Goal: Information Seeking & Learning: Learn about a topic

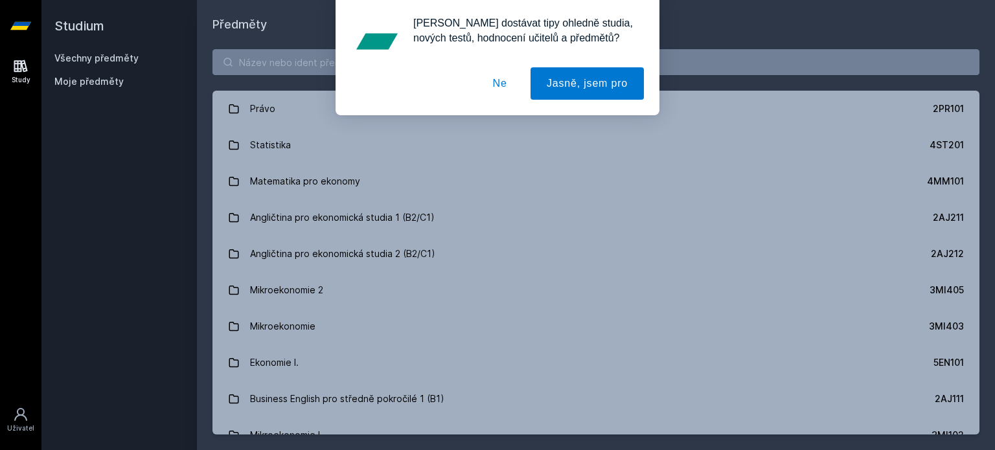
click at [306, 62] on div "[PERSON_NAME] dostávat tipy ohledně studia, nových testů, hodnocení učitelů a p…" at bounding box center [497, 57] width 995 height 115
click at [497, 89] on button "Ne" at bounding box center [500, 83] width 47 height 32
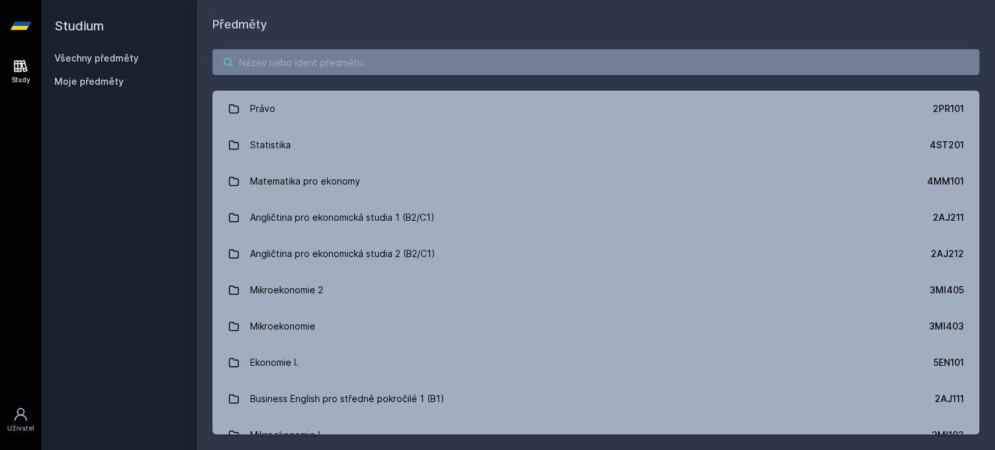
click at [514, 73] on input "search" at bounding box center [595, 62] width 767 height 26
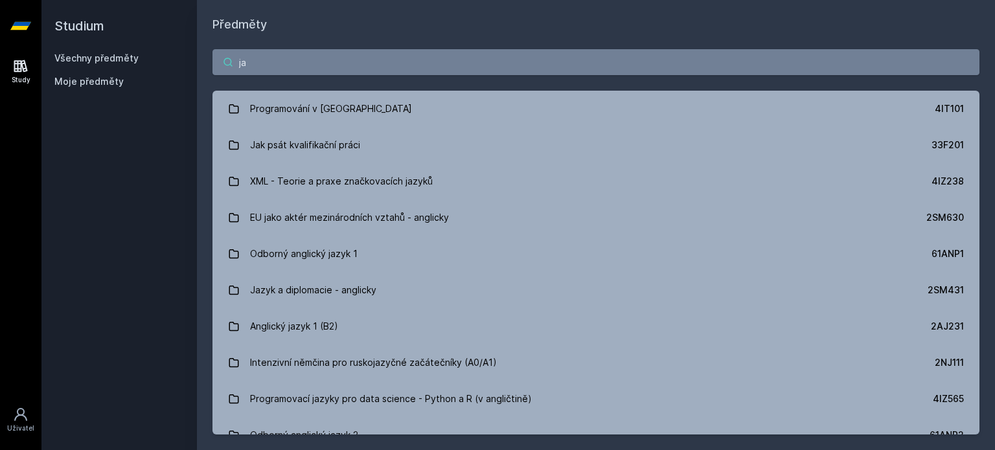
type input "j"
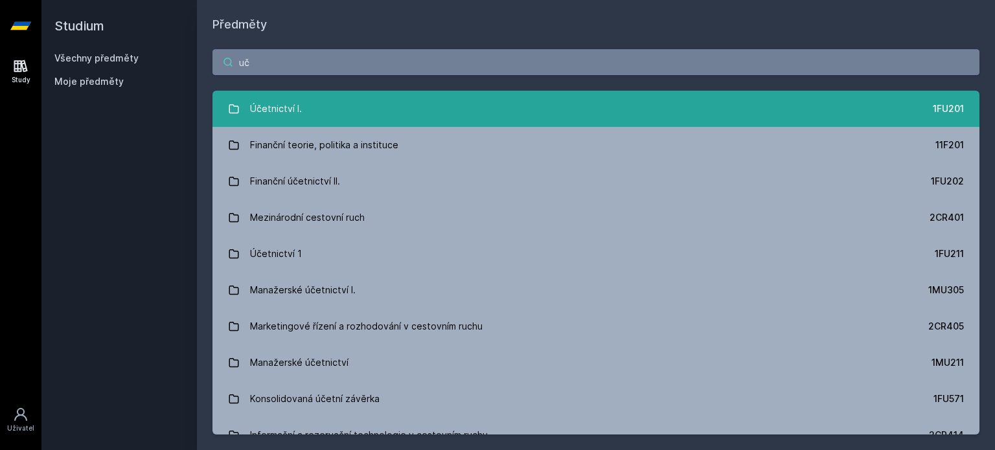
type input "uč"
click at [438, 118] on link "Účetnictví I. 1FU201" at bounding box center [595, 109] width 767 height 36
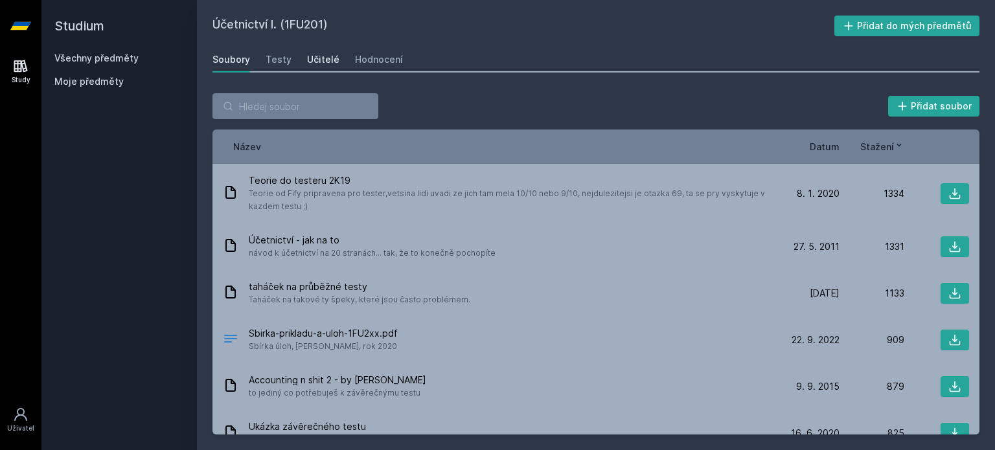
click at [328, 60] on div "Učitelé" at bounding box center [323, 59] width 32 height 13
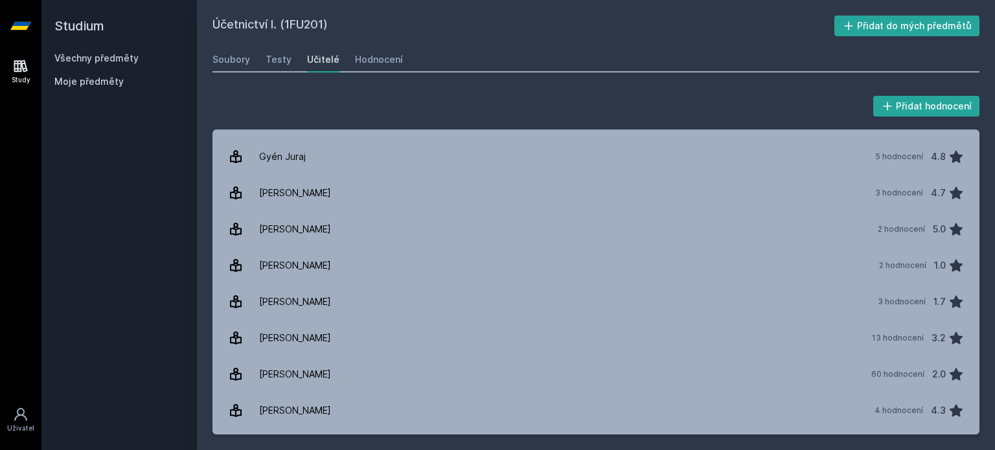
scroll to position [345, 0]
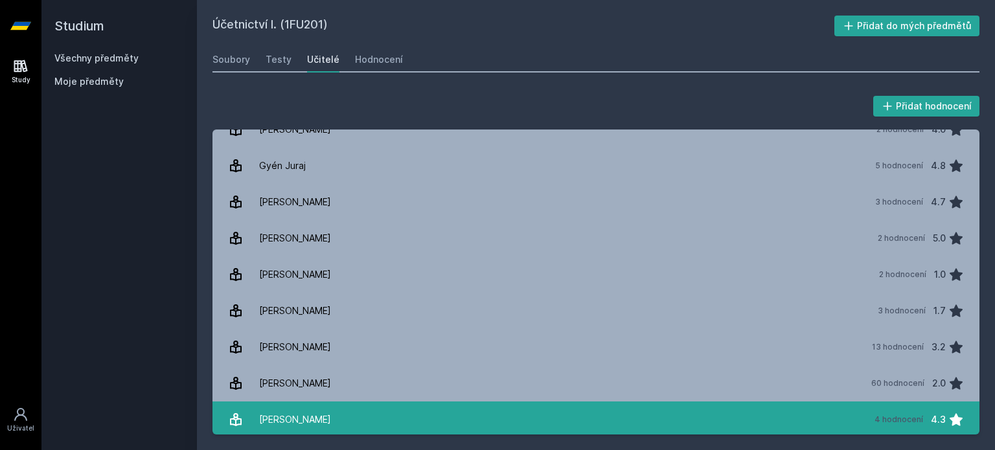
click at [367, 403] on link "[PERSON_NAME] 4 hodnocení 4.3" at bounding box center [595, 420] width 767 height 36
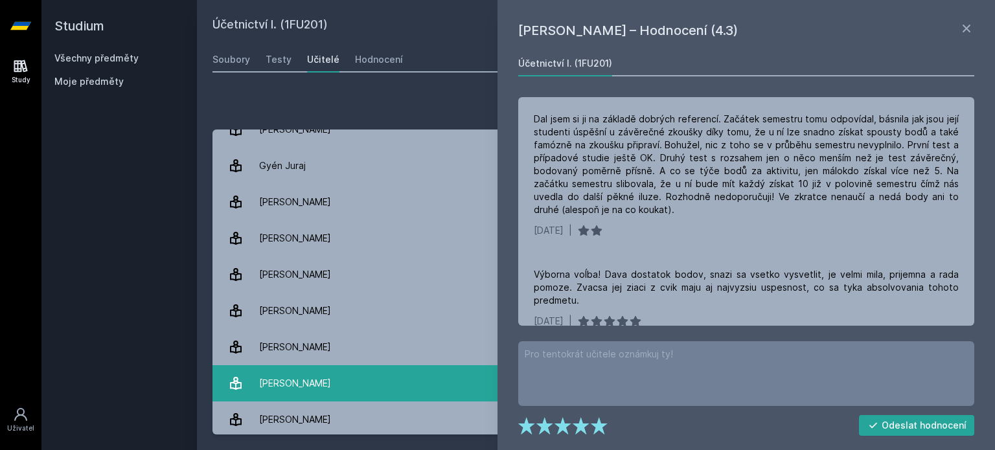
click at [376, 382] on link "[PERSON_NAME] 60 hodnocení 2.0" at bounding box center [595, 383] width 767 height 36
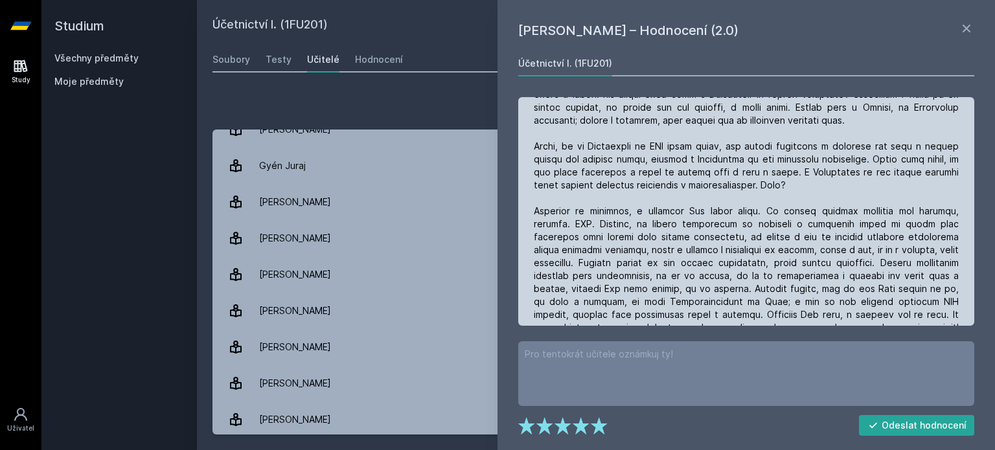
scroll to position [1878, 0]
click at [898, 244] on div at bounding box center [746, 236] width 425 height 324
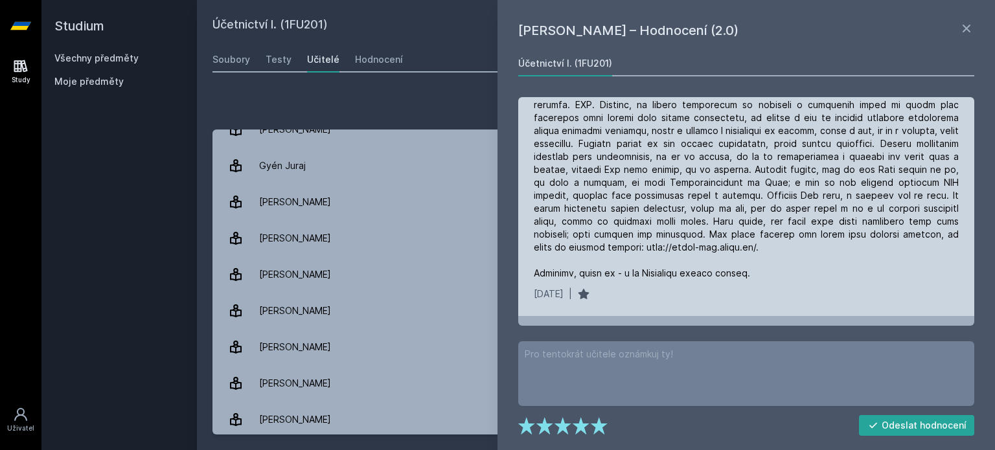
scroll to position [1995, 0]
drag, startPoint x: 534, startPoint y: 250, endPoint x: 655, endPoint y: 251, distance: 121.1
click at [655, 251] on div at bounding box center [746, 119] width 425 height 324
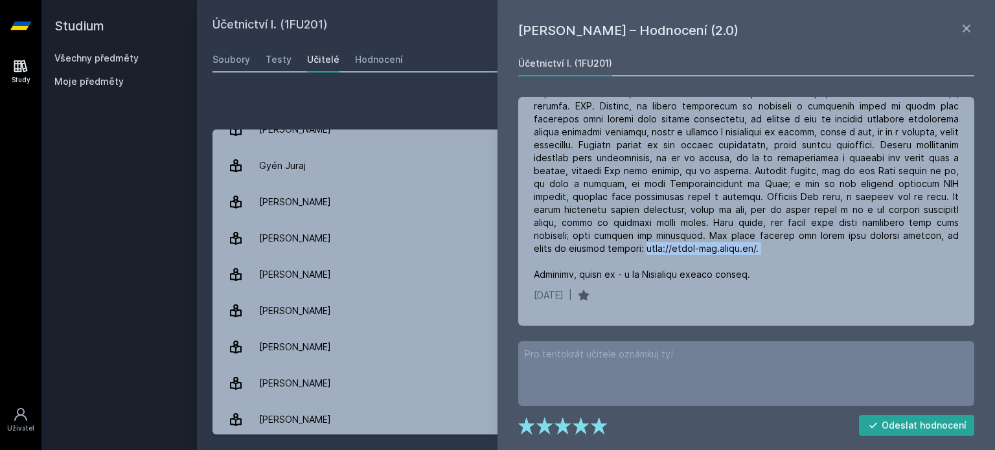
click at [133, 56] on link "Všechny předměty" at bounding box center [96, 57] width 84 height 11
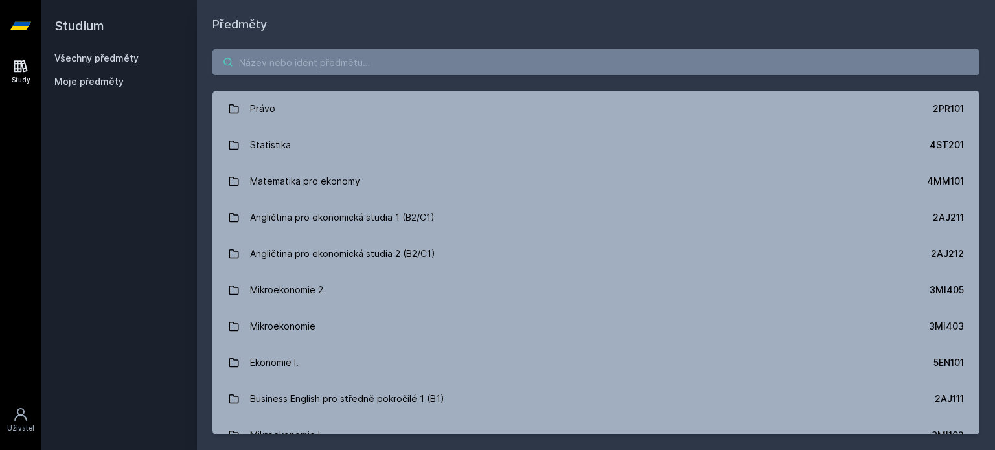
click at [295, 73] on input "search" at bounding box center [595, 62] width 767 height 26
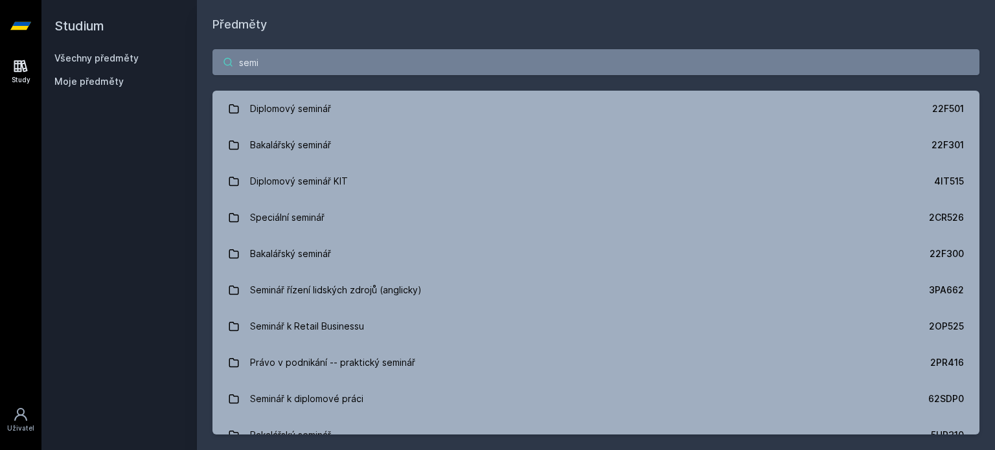
click at [295, 73] on input "semi" at bounding box center [595, 62] width 767 height 26
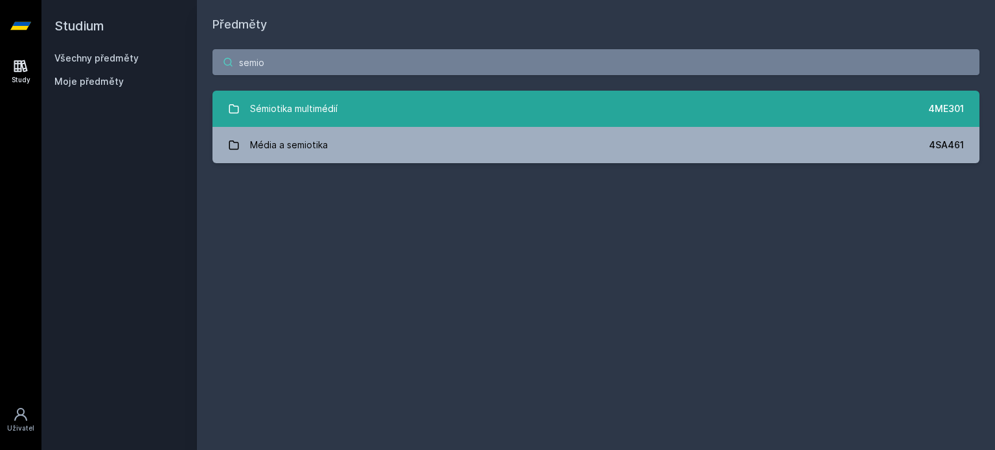
type input "semio"
click at [293, 113] on div "Sémiotika multimédií" at bounding box center [293, 109] width 87 height 26
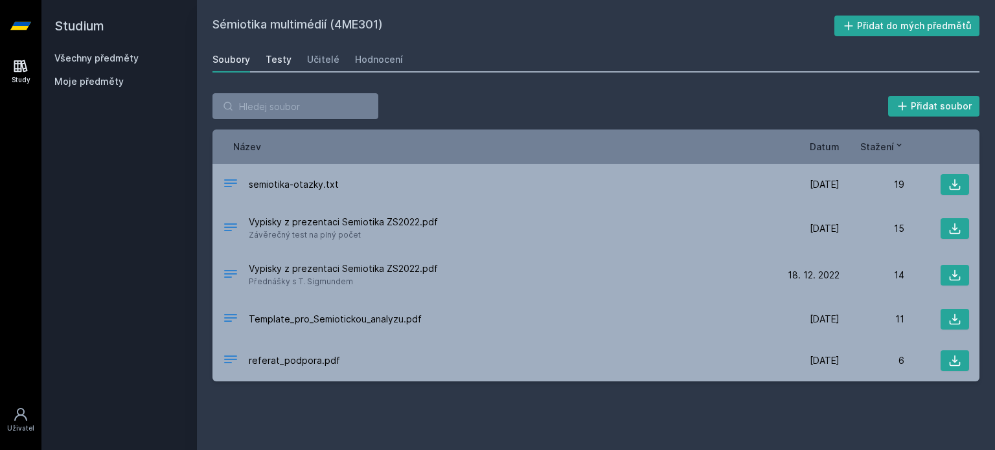
click at [277, 63] on div "Testy" at bounding box center [279, 59] width 26 height 13
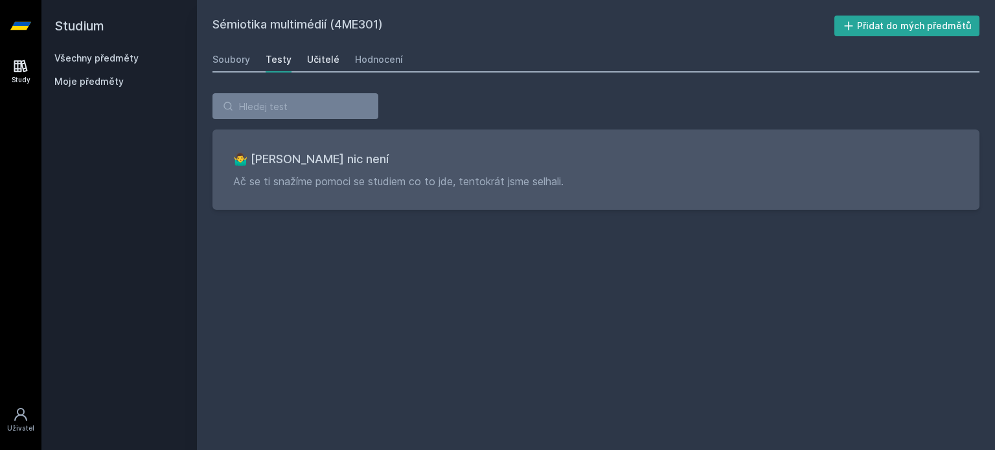
click at [307, 67] on link "Učitelé" at bounding box center [323, 60] width 32 height 26
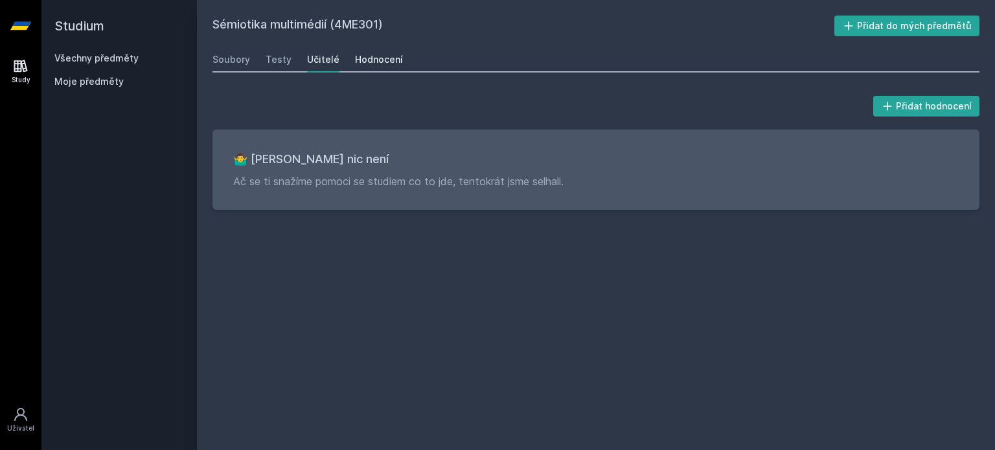
click at [355, 62] on div "Hodnocení" at bounding box center [379, 59] width 48 height 13
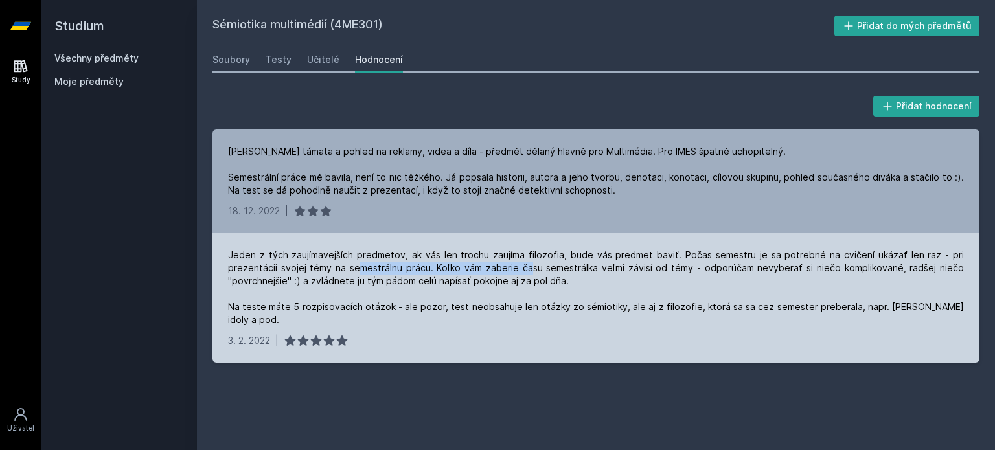
drag, startPoint x: 358, startPoint y: 271, endPoint x: 530, endPoint y: 268, distance: 171.7
click at [530, 268] on div "Jeden z tých zaujímavejších predmetov, ak vás len trochu zaujíma filozofia, bud…" at bounding box center [596, 288] width 736 height 78
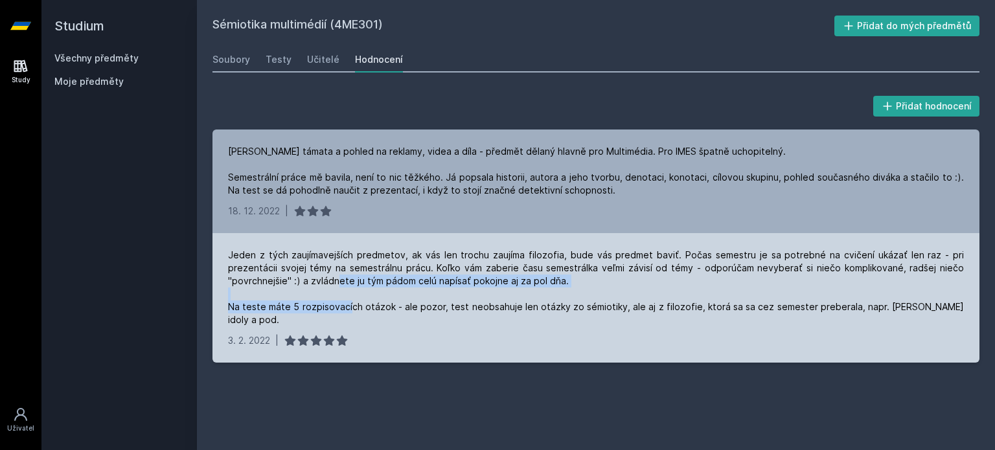
drag, startPoint x: 338, startPoint y: 279, endPoint x: 348, endPoint y: 304, distance: 26.7
click at [348, 304] on div "Jeden z tých zaujímavejších predmetov, ak vás len trochu zaujíma filozofia, bud…" at bounding box center [596, 288] width 736 height 78
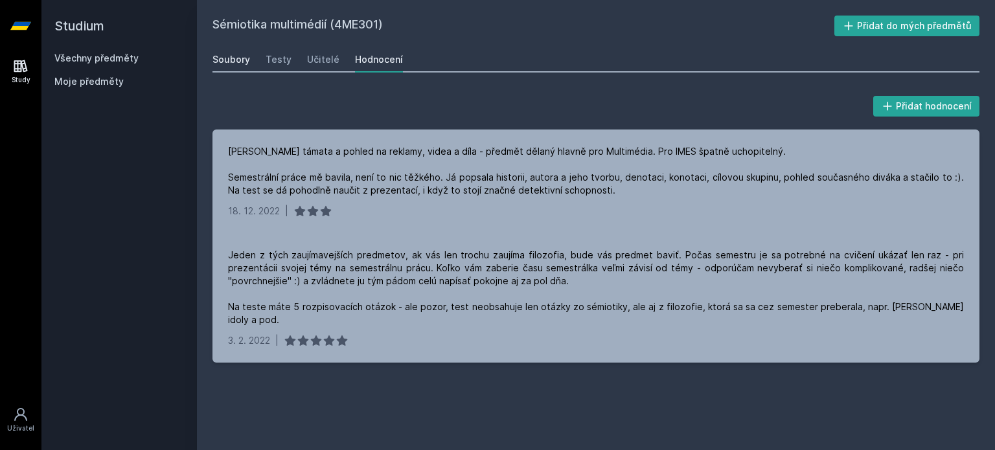
click at [212, 59] on div "Soubory" at bounding box center [231, 59] width 38 height 13
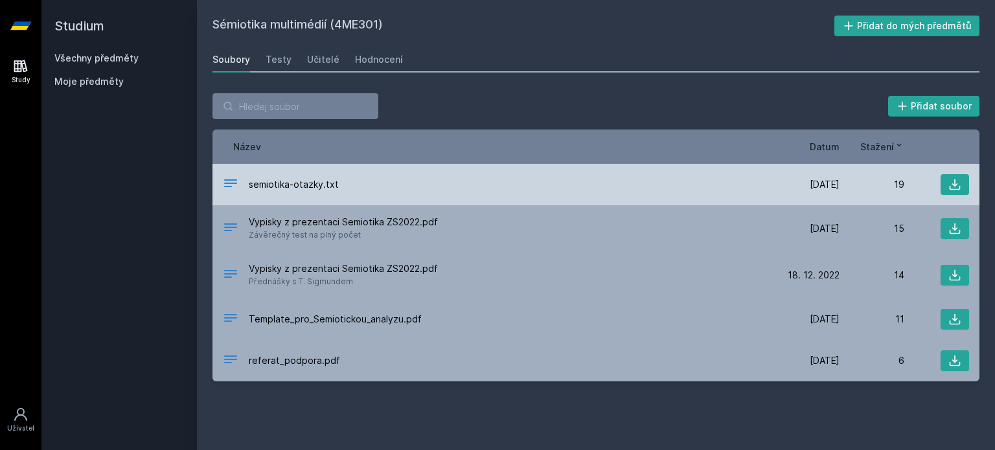
click at [399, 201] on div "semiotika-otazky.txt [DATE] [DATE] 19" at bounding box center [595, 184] width 767 height 41
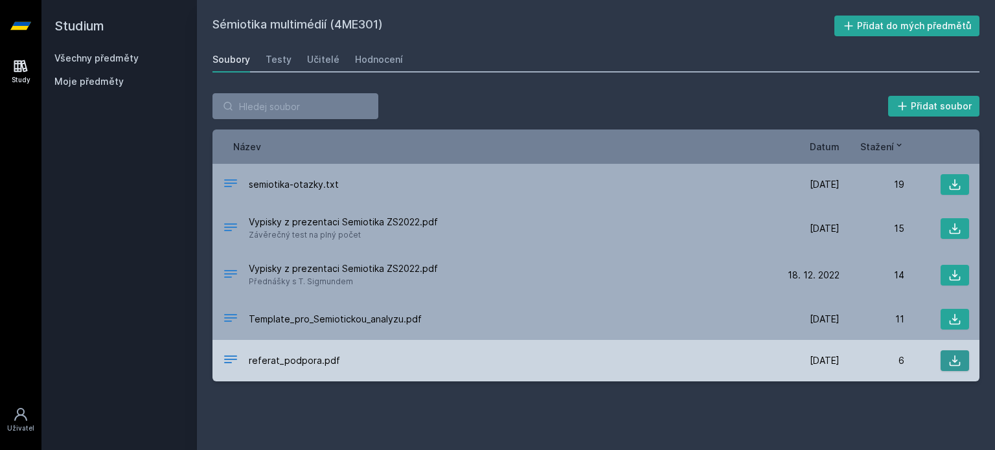
click at [959, 357] on icon at bounding box center [954, 360] width 13 height 13
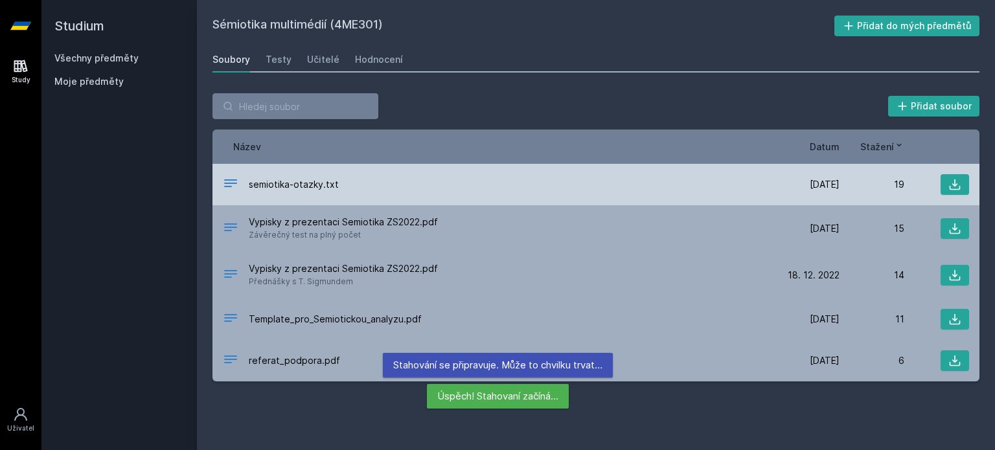
click at [829, 191] on div "[DATE] [DATE] 19" at bounding box center [872, 184] width 194 height 21
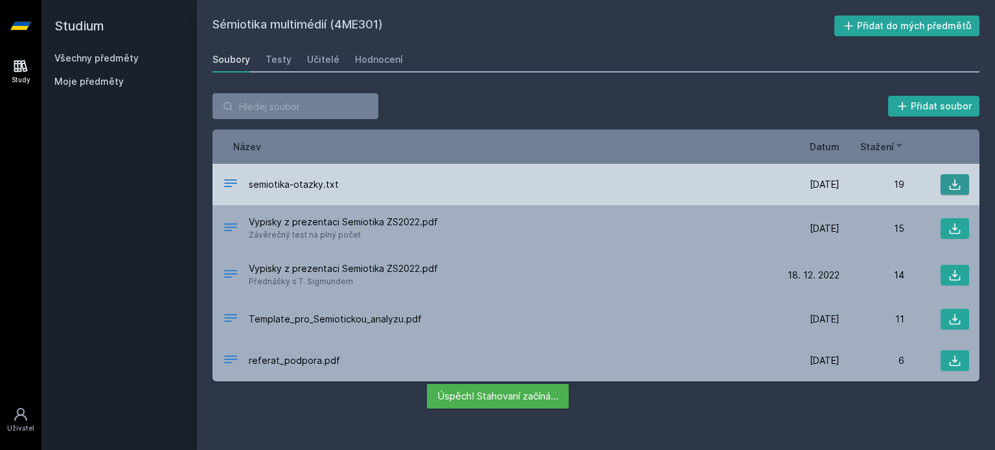
click at [961, 192] on button at bounding box center [954, 184] width 28 height 21
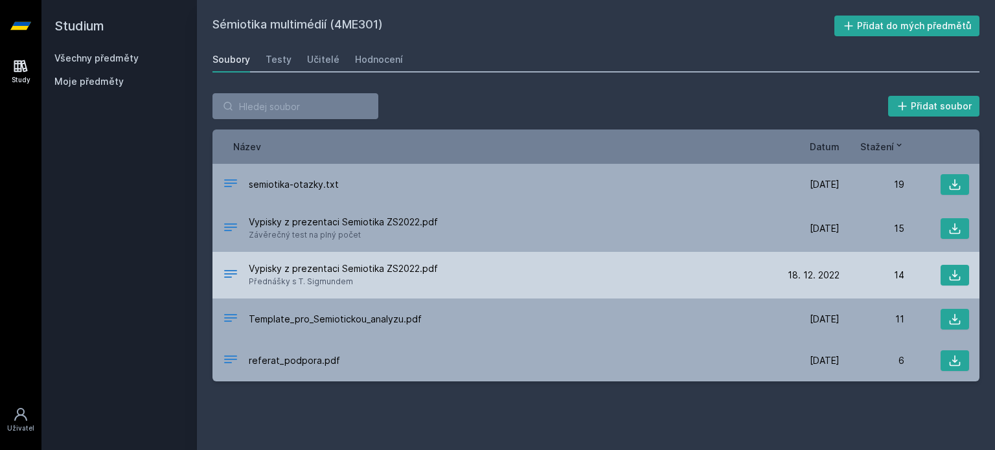
click at [602, 282] on div "Vypisky z prezentaci Semiotika ZS2022.pdf Přednášky s T. Sigmundem" at bounding box center [499, 275] width 552 height 26
click at [605, 277] on div "Vypisky z prezentaci Semiotika ZS2022.pdf Přednášky s T. Sigmundem" at bounding box center [499, 275] width 552 height 26
click at [953, 284] on button at bounding box center [954, 275] width 28 height 21
